Goal: Find specific page/section: Find specific page/section

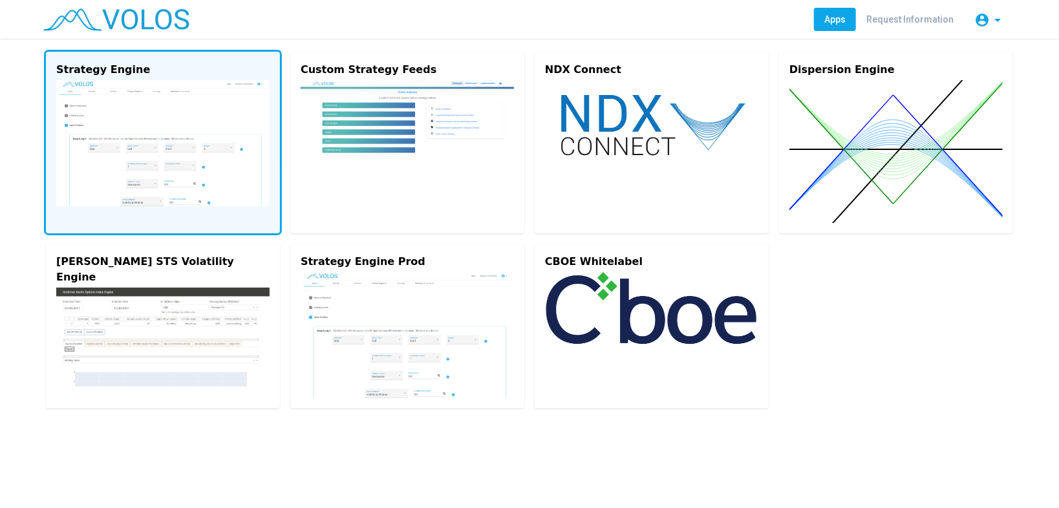
click at [141, 97] on img at bounding box center [162, 143] width 213 height 126
